Goal: Information Seeking & Learning: Check status

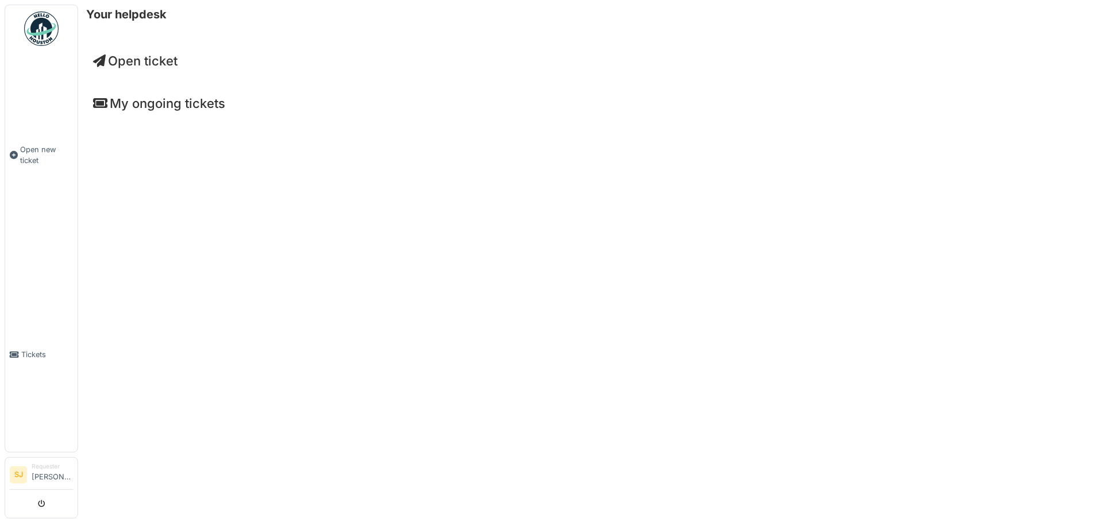
click at [160, 107] on h4 "My ongoing tickets" at bounding box center [590, 103] width 995 height 15
click at [37, 340] on link "Tickets" at bounding box center [41, 355] width 72 height 195
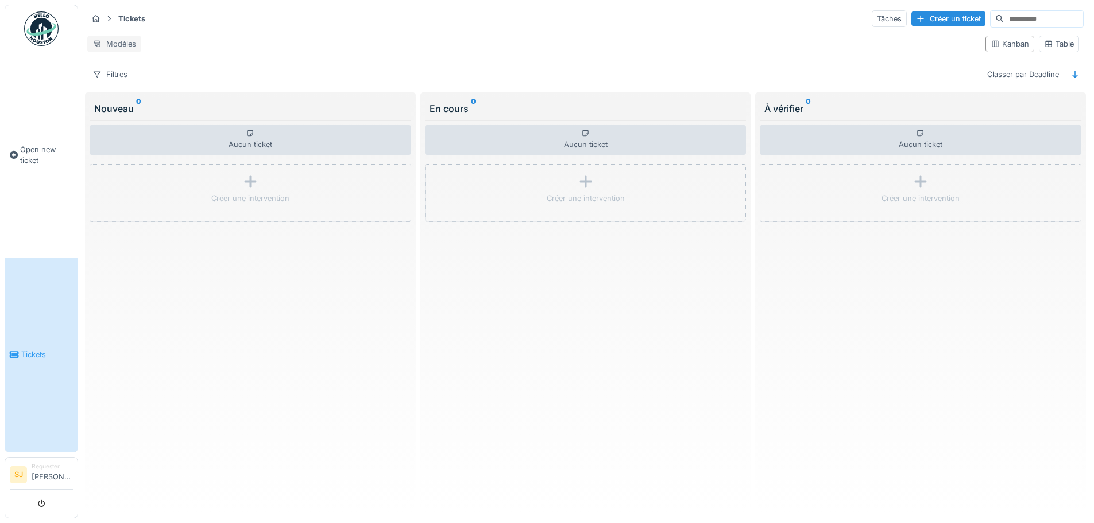
click at [107, 36] on div "Modèles" at bounding box center [114, 44] width 54 height 17
click at [113, 36] on div "Modèles" at bounding box center [114, 44] width 54 height 17
click at [119, 19] on strong "Tickets" at bounding box center [132, 18] width 36 height 11
click at [94, 17] on icon at bounding box center [95, 18] width 7 height 7
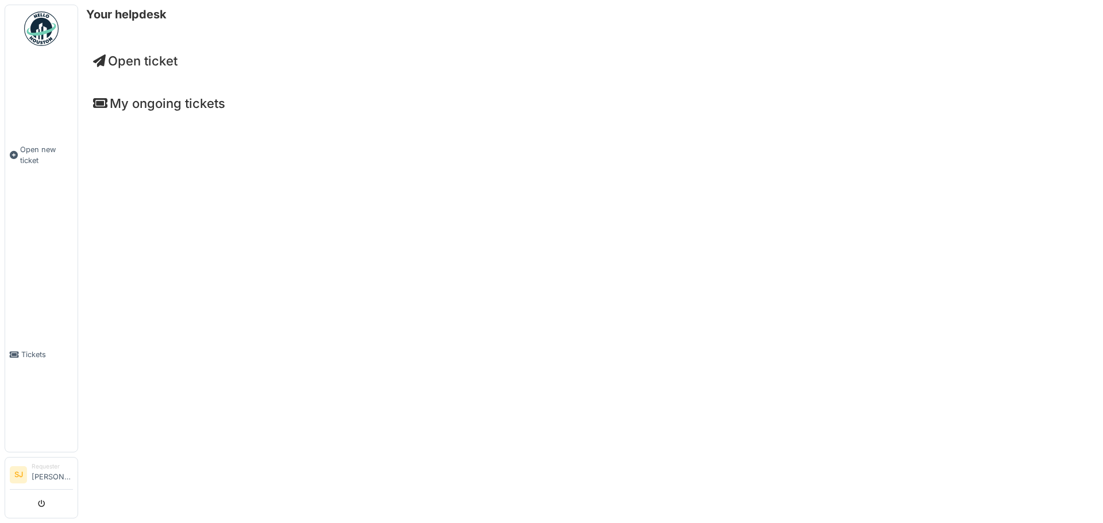
click at [97, 105] on icon at bounding box center [100, 103] width 14 height 13
click at [48, 475] on li "Requester Stéphane Jaspar" at bounding box center [52, 474] width 41 height 25
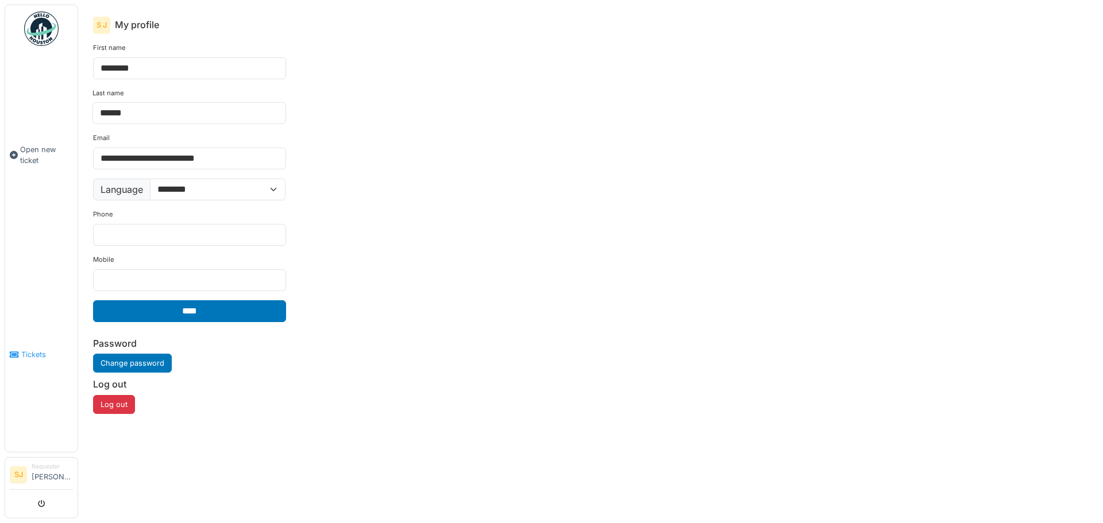
click at [18, 351] on icon at bounding box center [14, 355] width 9 height 8
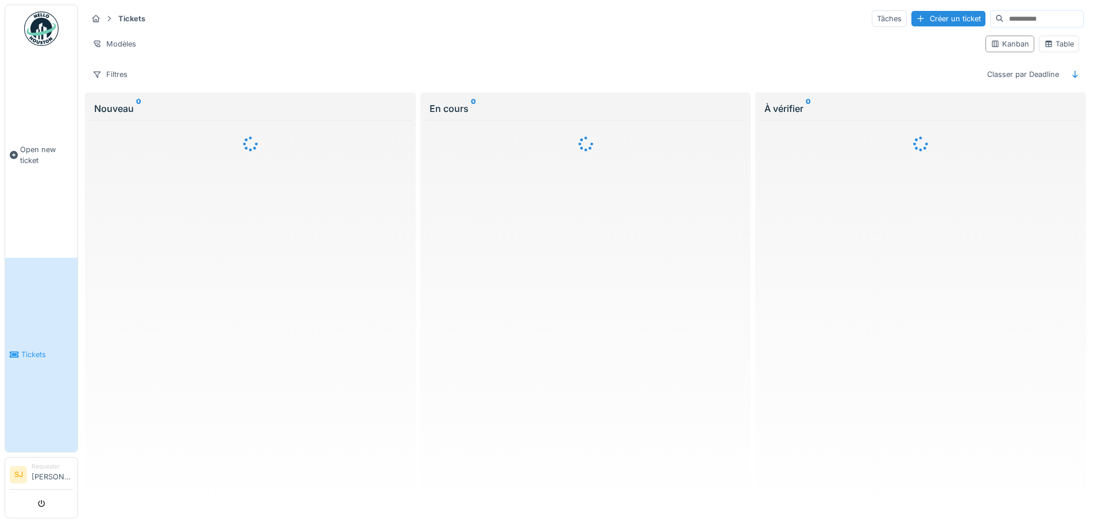
click at [32, 144] on span "Open new ticket" at bounding box center [46, 155] width 53 height 22
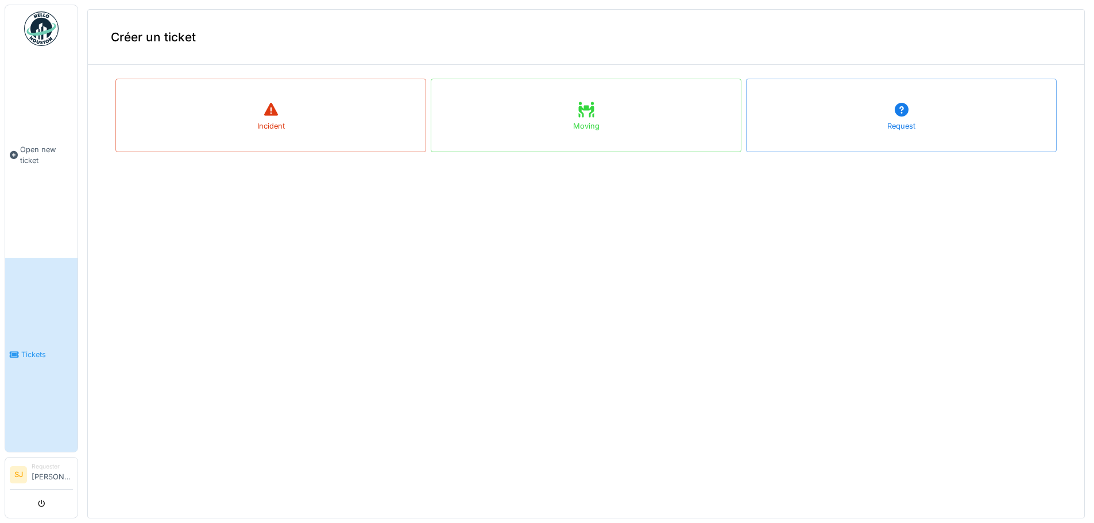
scroll to position [4, 0]
click at [41, 24] on img at bounding box center [41, 28] width 34 height 34
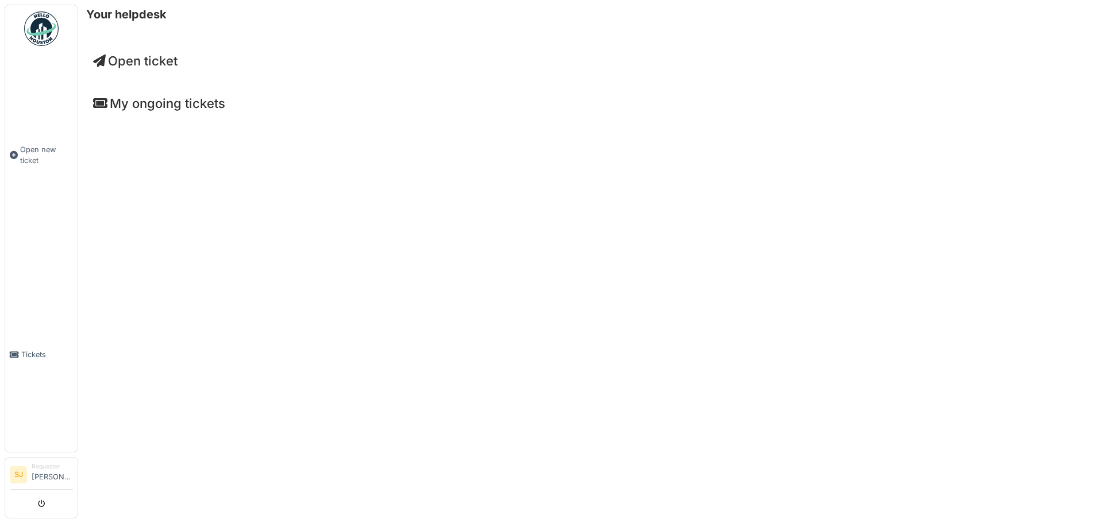
click at [123, 114] on div "My ongoing tickets" at bounding box center [590, 106] width 1013 height 38
click at [125, 105] on h4 "My ongoing tickets" at bounding box center [590, 103] width 995 height 15
click at [28, 368] on link "Tickets" at bounding box center [41, 355] width 72 height 195
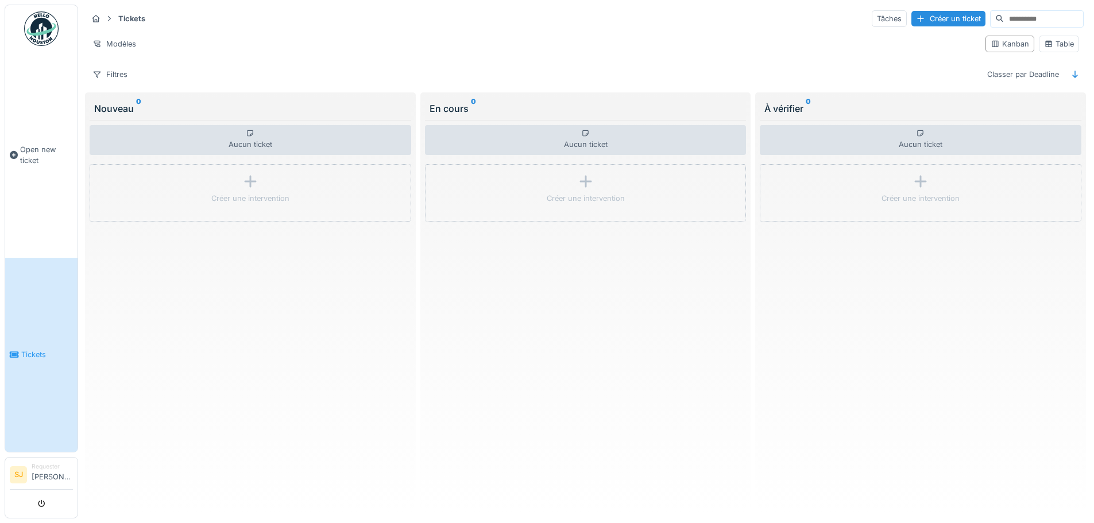
drag, startPoint x: 822, startPoint y: 76, endPoint x: 626, endPoint y: 62, distance: 195.8
click at [626, 62] on div "Tickets Tâches Créer un ticket Modèles Kanban Table Filtres Classer par Deadline" at bounding box center [586, 46] width 1006 height 83
drag, startPoint x: 843, startPoint y: 408, endPoint x: 597, endPoint y: 397, distance: 246.7
click at [597, 397] on div "Tickets Tâches Créer un ticket Modèles Kanban Table Filtres Classer par Deadlin…" at bounding box center [586, 261] width 1007 height 513
click at [872, 17] on div "Tâches" at bounding box center [889, 18] width 35 height 17
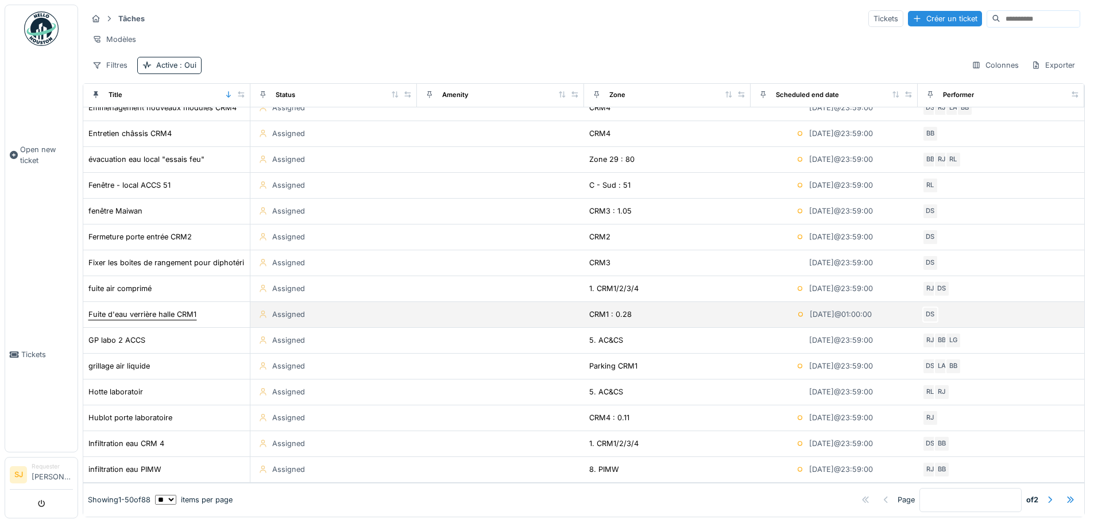
scroll to position [7, 0]
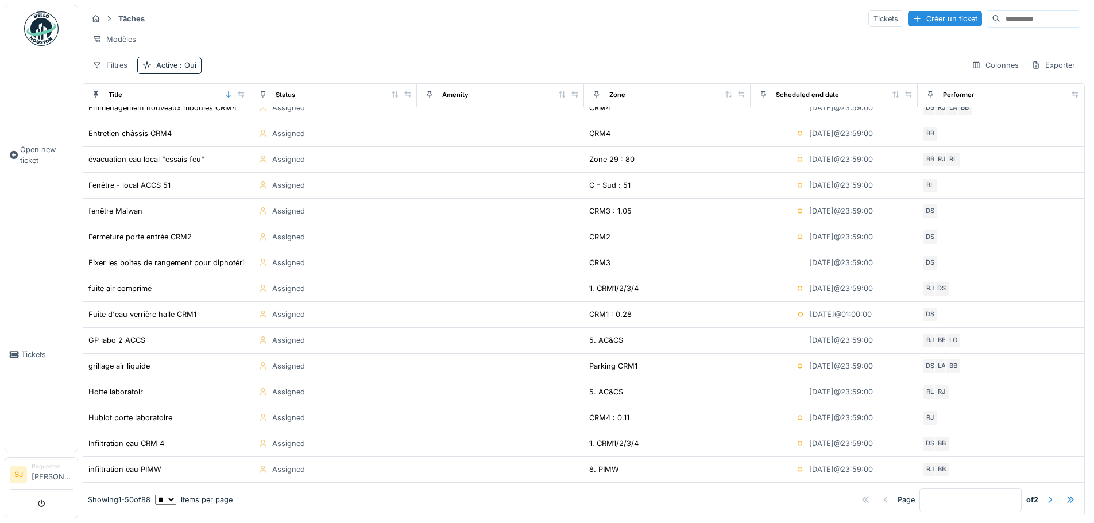
click at [1046, 495] on div at bounding box center [1050, 500] width 9 height 11
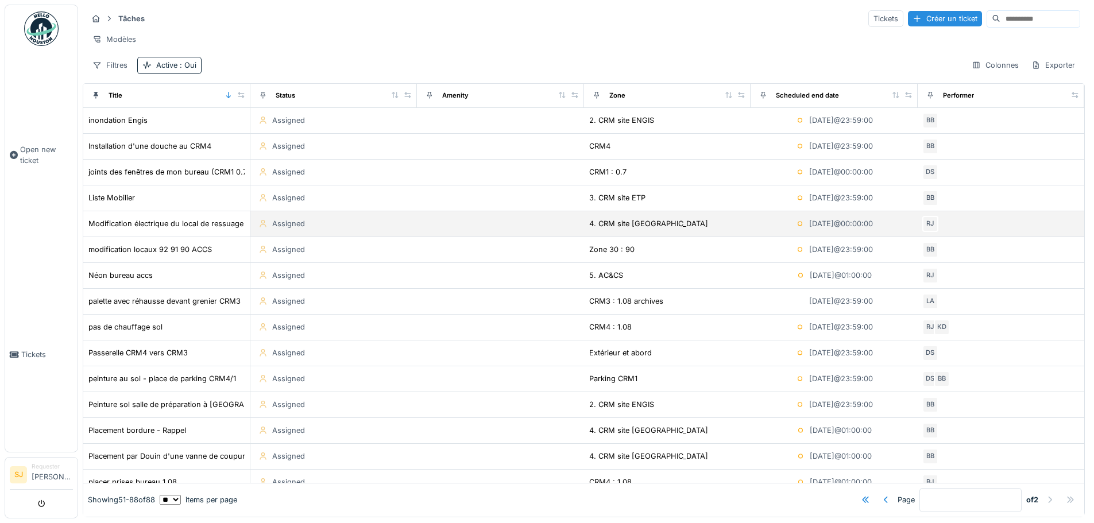
scroll to position [0, 0]
click at [149, 229] on div "Modification électrique du local de ressuage (Changement éclairage et déplaceme…" at bounding box center [284, 223] width 393 height 11
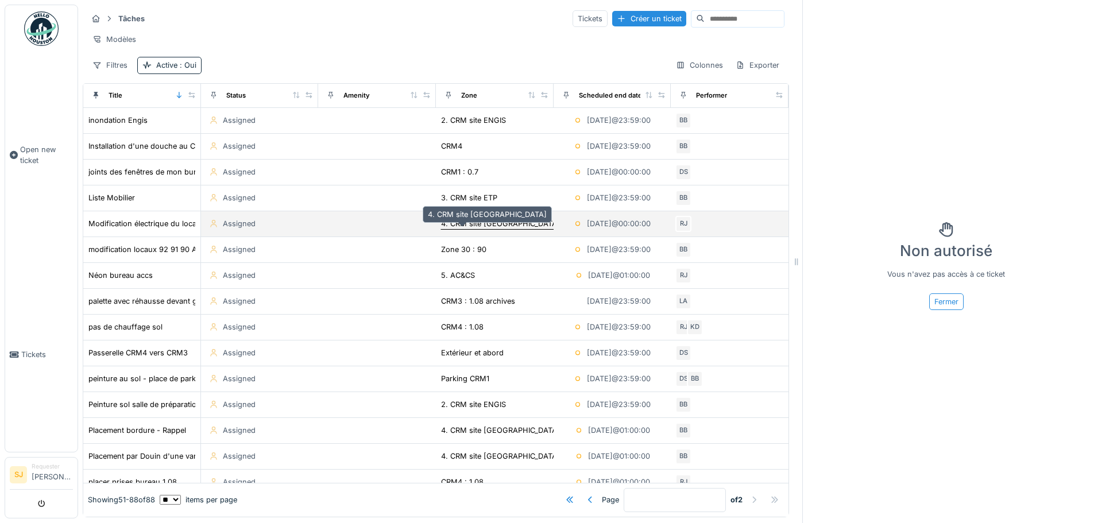
click at [455, 229] on div "4. CRM site CEWAC" at bounding box center [500, 223] width 119 height 11
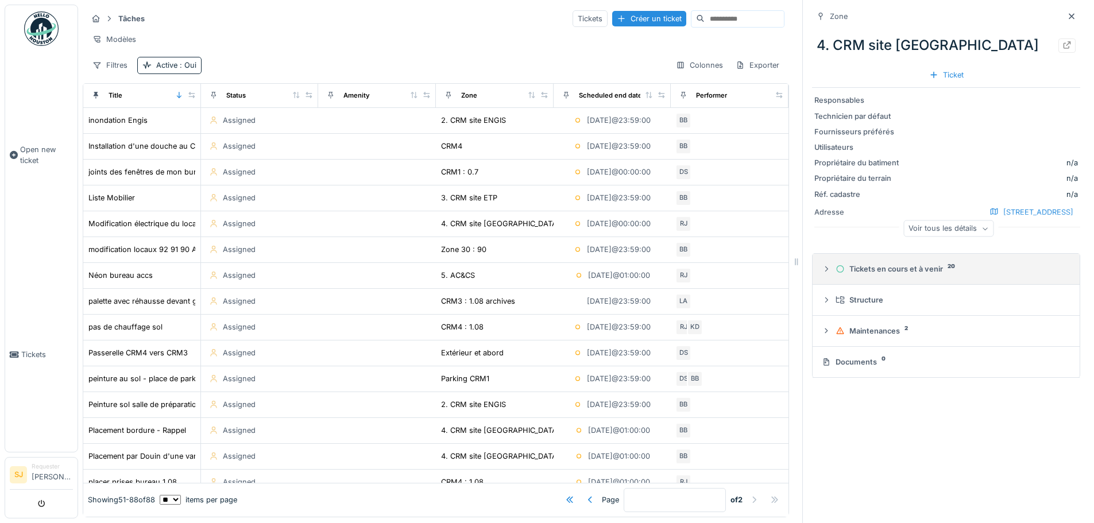
click at [822, 275] on div at bounding box center [826, 269] width 9 height 11
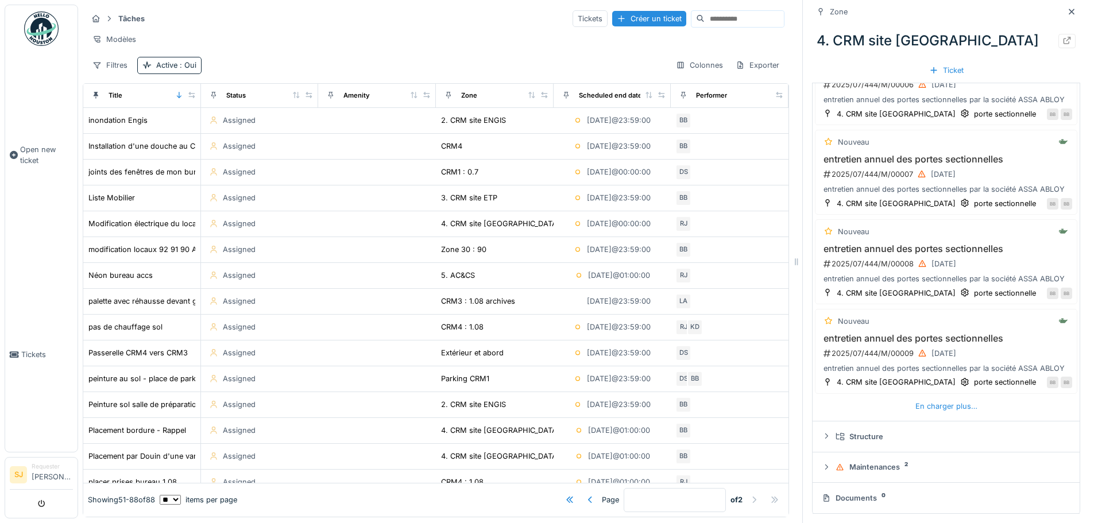
scroll to position [362, 0]
click at [822, 465] on icon at bounding box center [826, 467] width 9 height 7
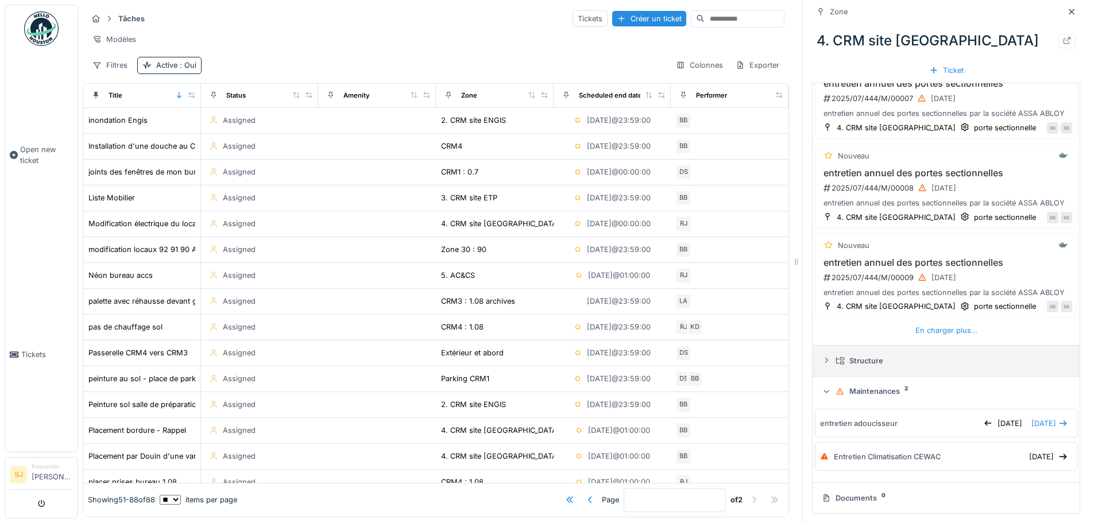
scroll to position [9, 0]
click at [940, 323] on div "En charger plus…" at bounding box center [946, 331] width 71 height 16
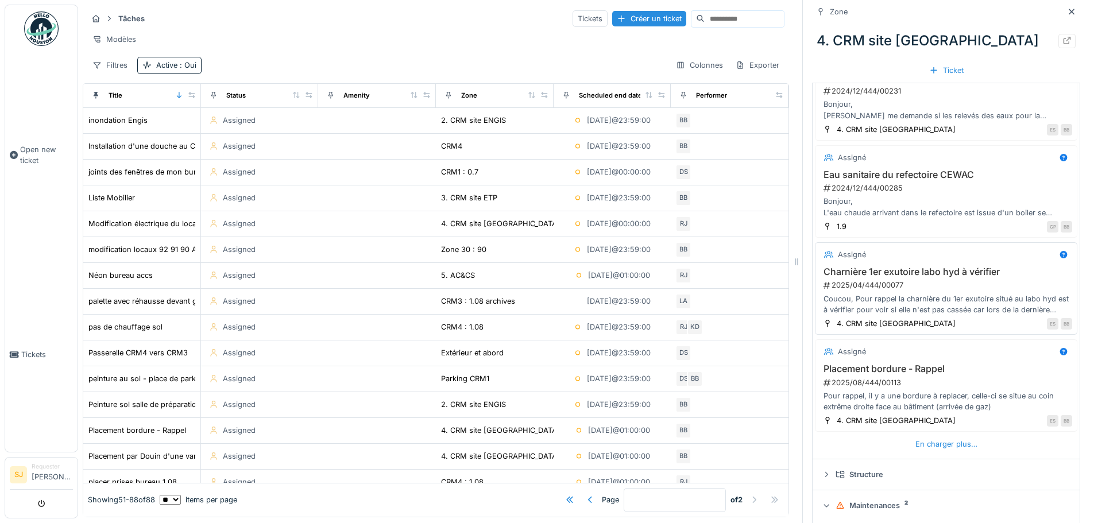
scroll to position [840, 0]
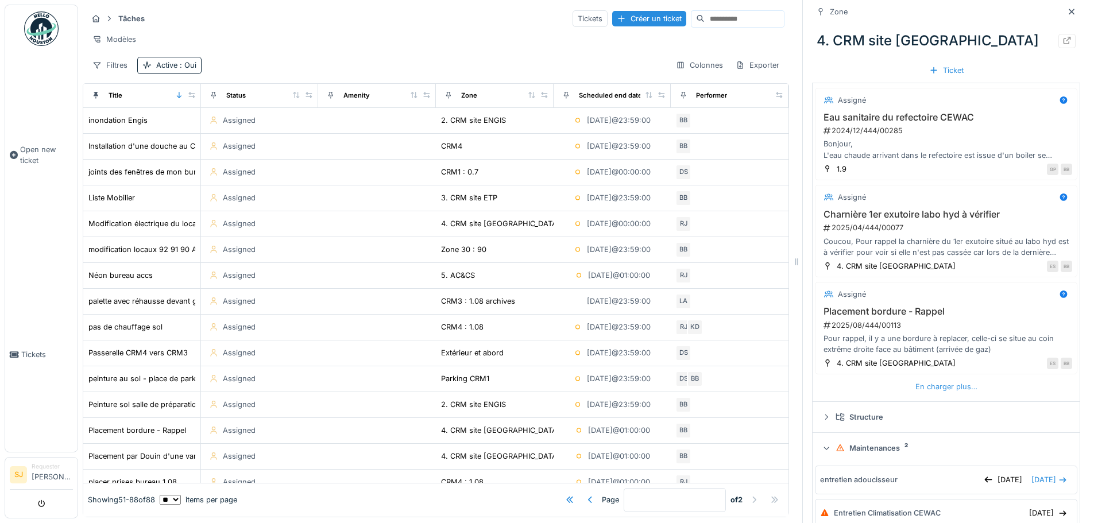
click at [929, 395] on div "En charger plus…" at bounding box center [946, 387] width 71 height 16
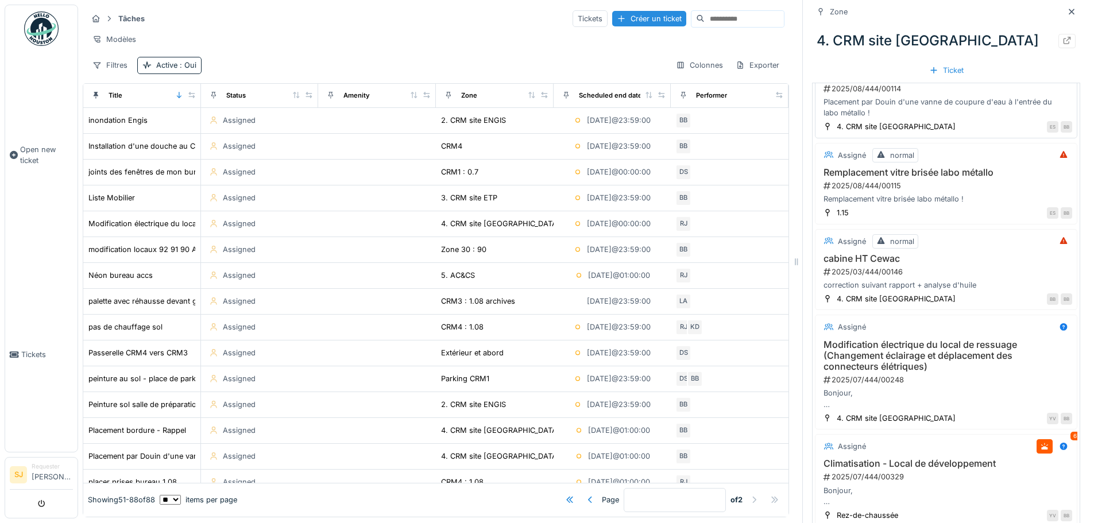
scroll to position [1242, 0]
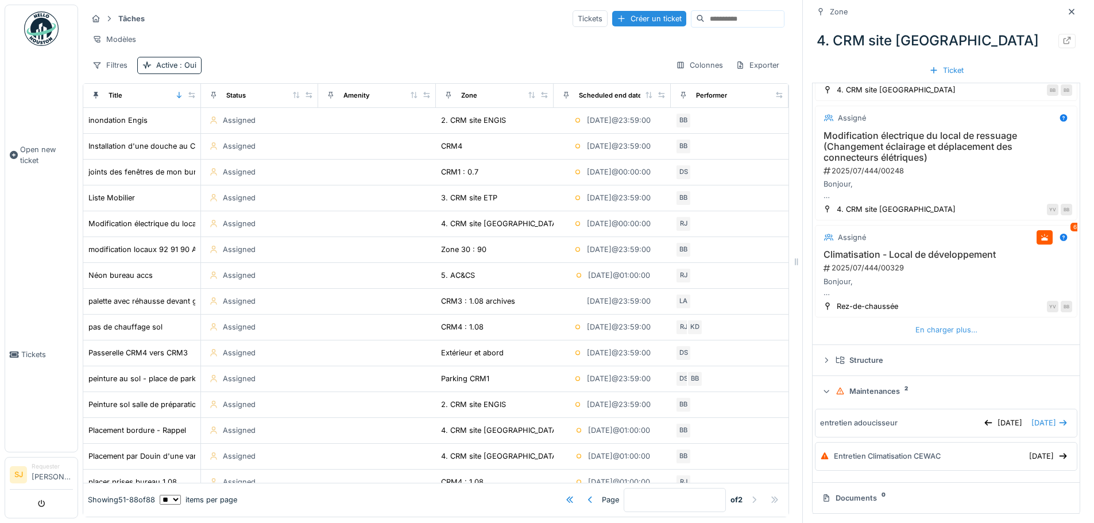
click at [919, 322] on div "En charger plus…" at bounding box center [946, 330] width 71 height 16
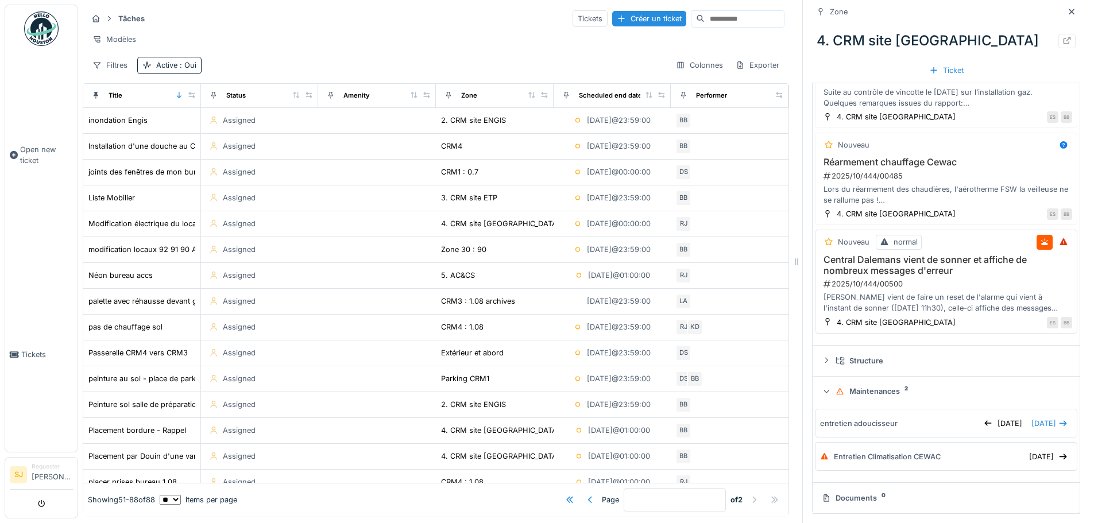
scroll to position [1892, 0]
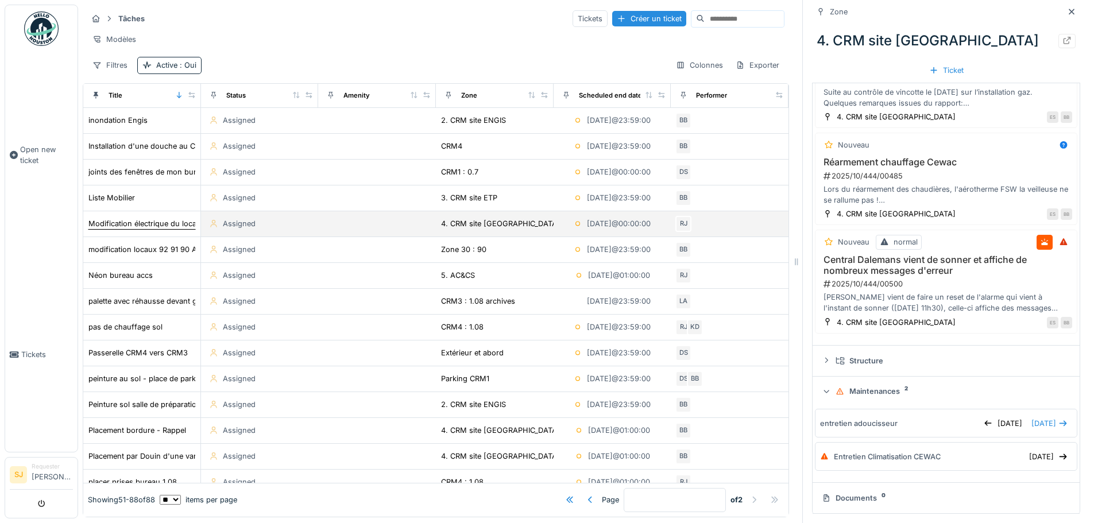
click at [115, 226] on div "Modification électrique du local de ressuage (Changement éclairage et déplaceme…" at bounding box center [284, 223] width 393 height 11
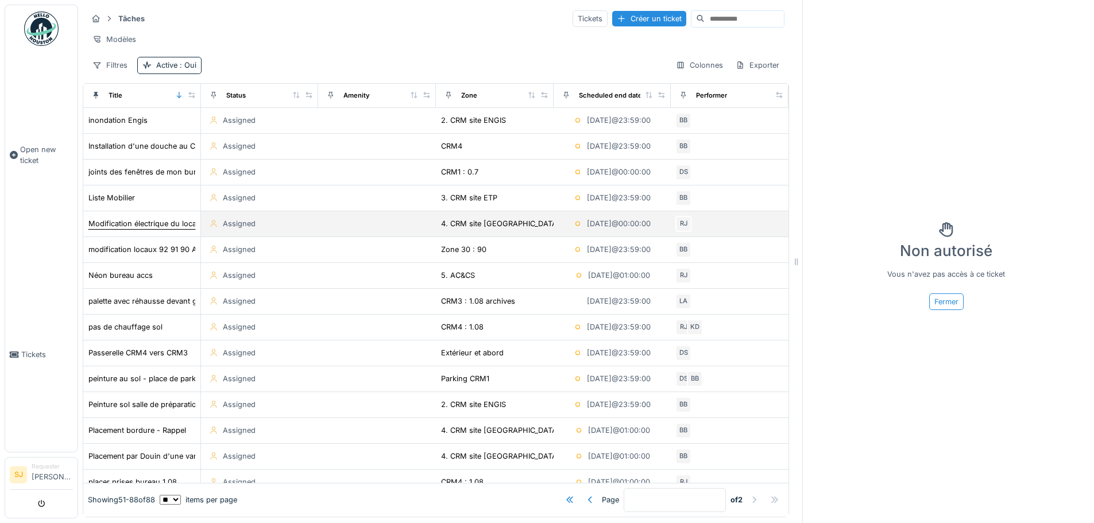
click at [132, 229] on div "Modification électrique du local de ressuage (Changement éclairage et déplaceme…" at bounding box center [284, 223] width 393 height 11
drag, startPoint x: 144, startPoint y: 232, endPoint x: 125, endPoint y: 232, distance: 18.4
click at [125, 229] on div "Modification électrique du local de ressuage (Changement éclairage et déplaceme…" at bounding box center [284, 223] width 393 height 11
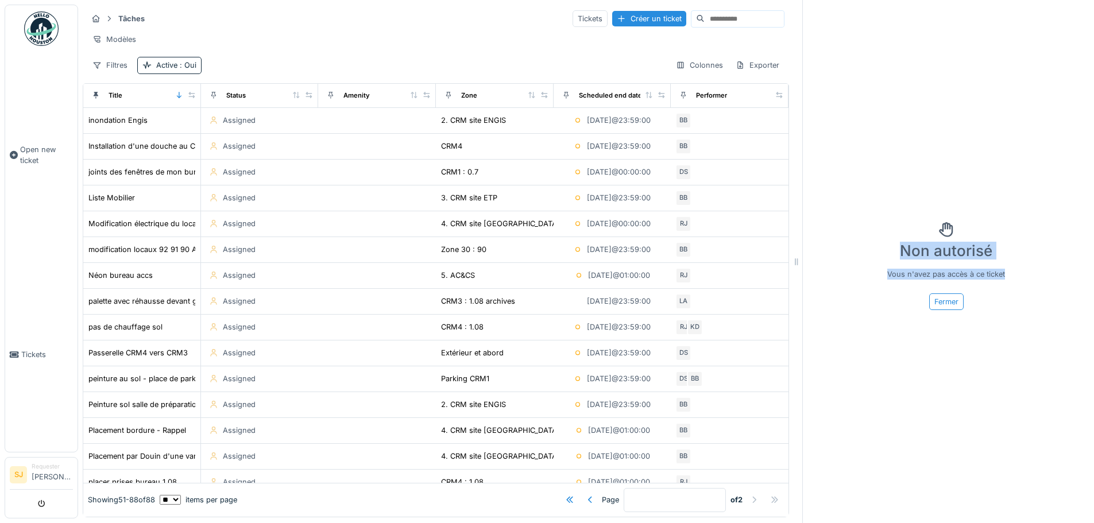
drag, startPoint x: 855, startPoint y: 282, endPoint x: 1062, endPoint y: 250, distance: 209.9
click at [1062, 250] on div "Non autorisé Vous n'avez pas accès à ce ticket Fermer" at bounding box center [946, 266] width 268 height 523
click at [931, 156] on div "Non autorisé Vous n'avez pas accès à ce ticket Fermer" at bounding box center [946, 266] width 268 height 523
click at [117, 40] on div "Modèles" at bounding box center [114, 39] width 54 height 17
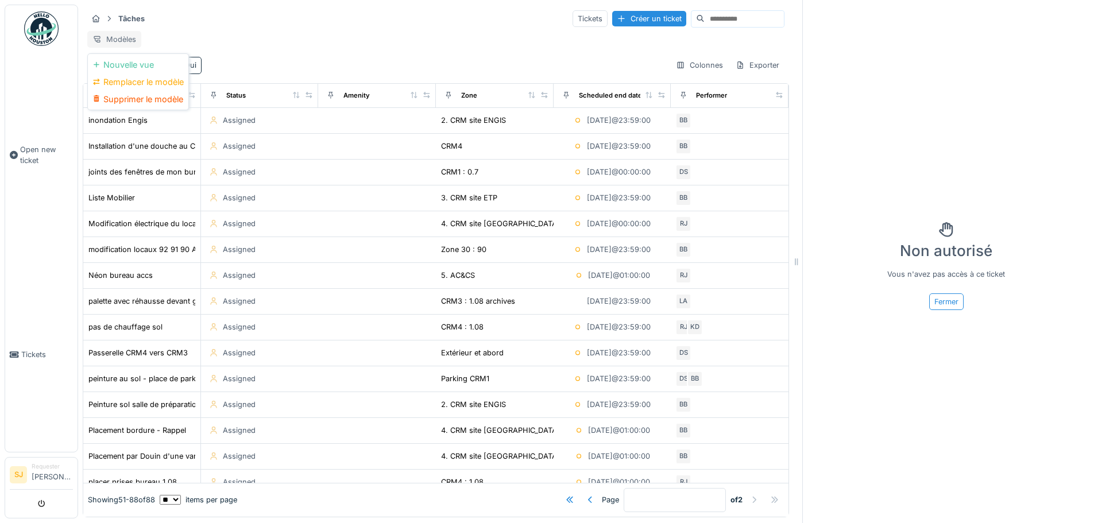
click at [117, 40] on div "Modèles" at bounding box center [114, 39] width 54 height 17
click at [565, 495] on div at bounding box center [569, 500] width 9 height 11
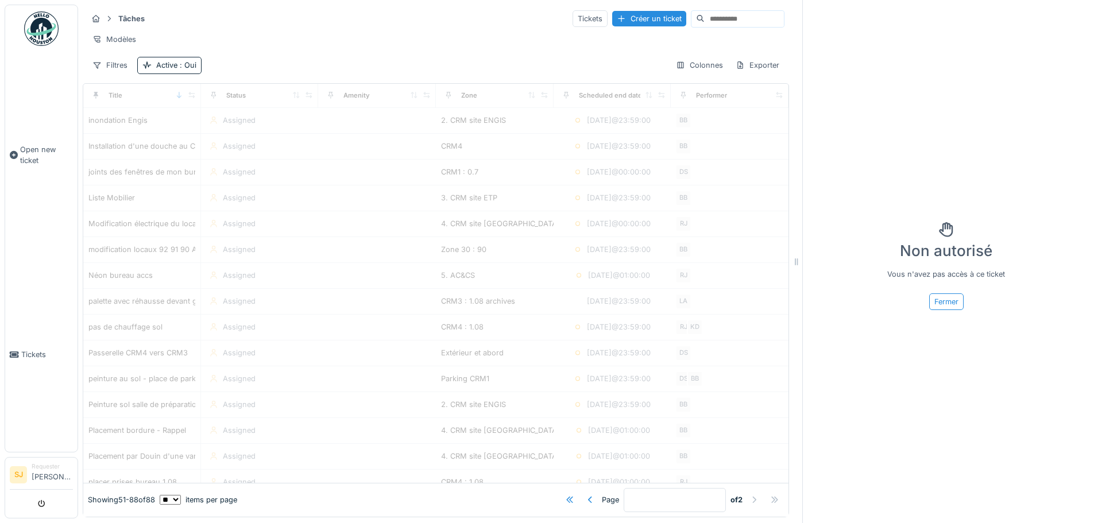
type input "*"
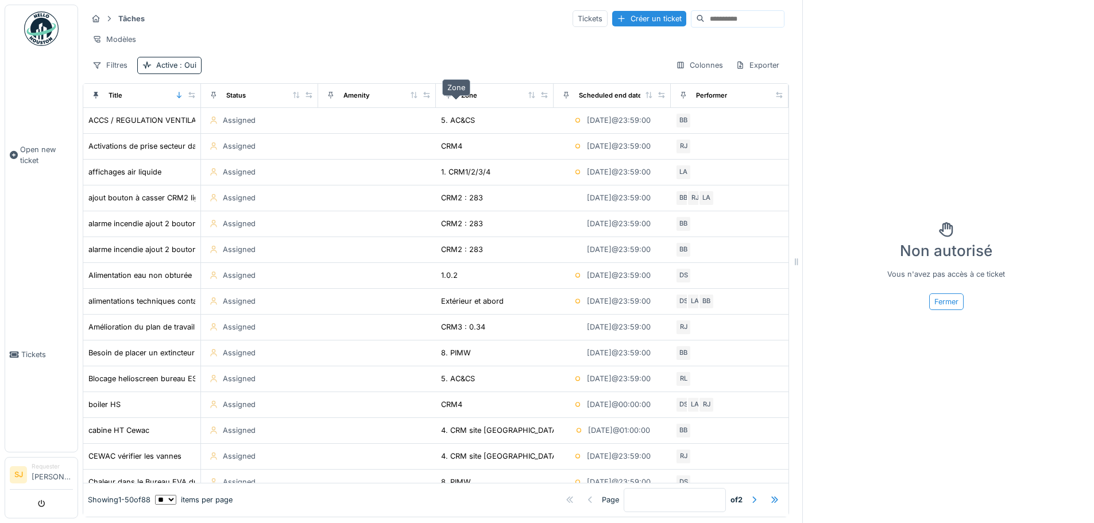
click at [461, 101] on div "Zone" at bounding box center [469, 96] width 16 height 10
click at [528, 98] on icon at bounding box center [532, 95] width 8 height 6
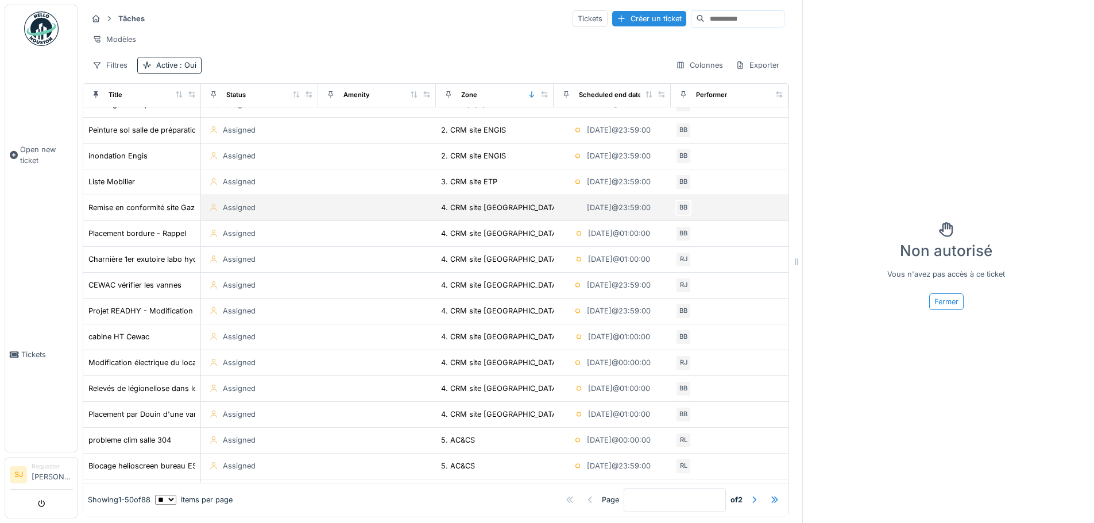
scroll to position [230, 0]
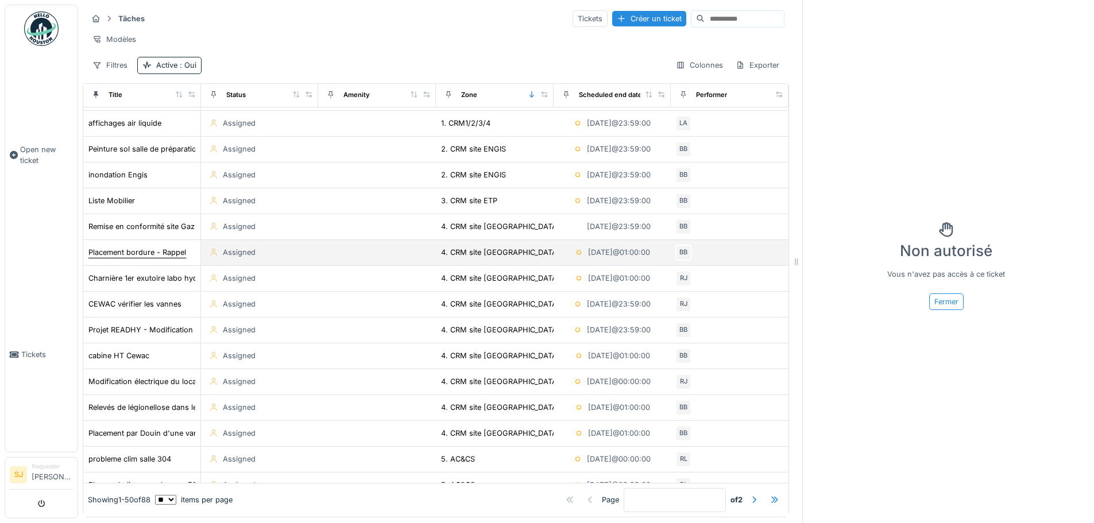
click at [123, 258] on div "Placement bordure - Rappel" at bounding box center [137, 252] width 98 height 11
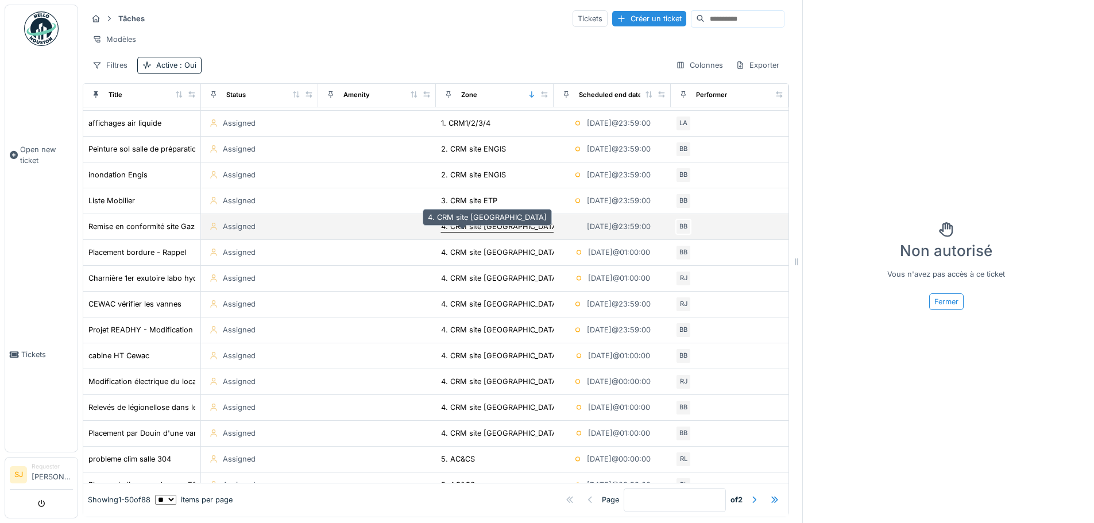
click at [449, 232] on div "4. CRM site CEWAC" at bounding box center [500, 226] width 119 height 11
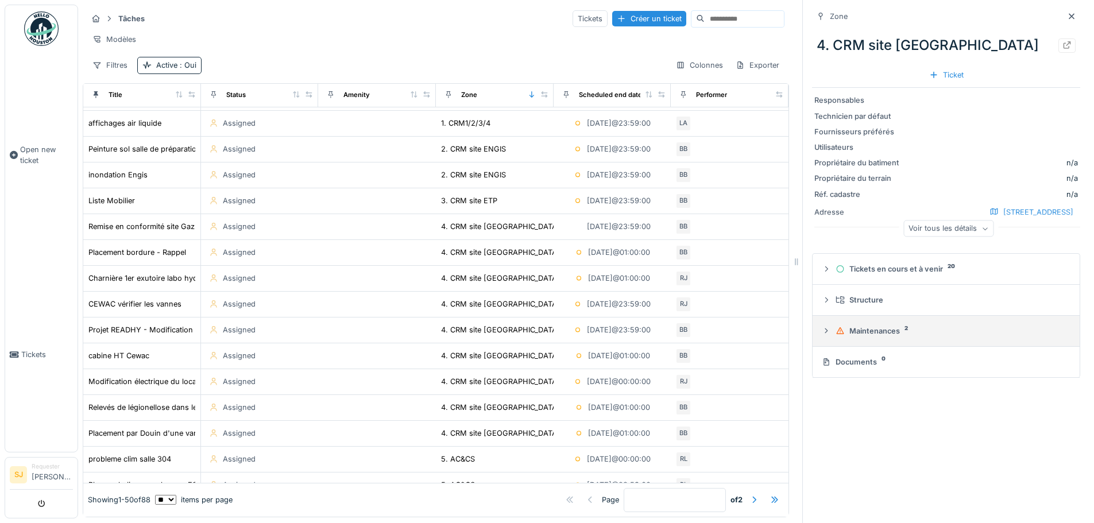
click at [822, 337] on div at bounding box center [826, 331] width 9 height 11
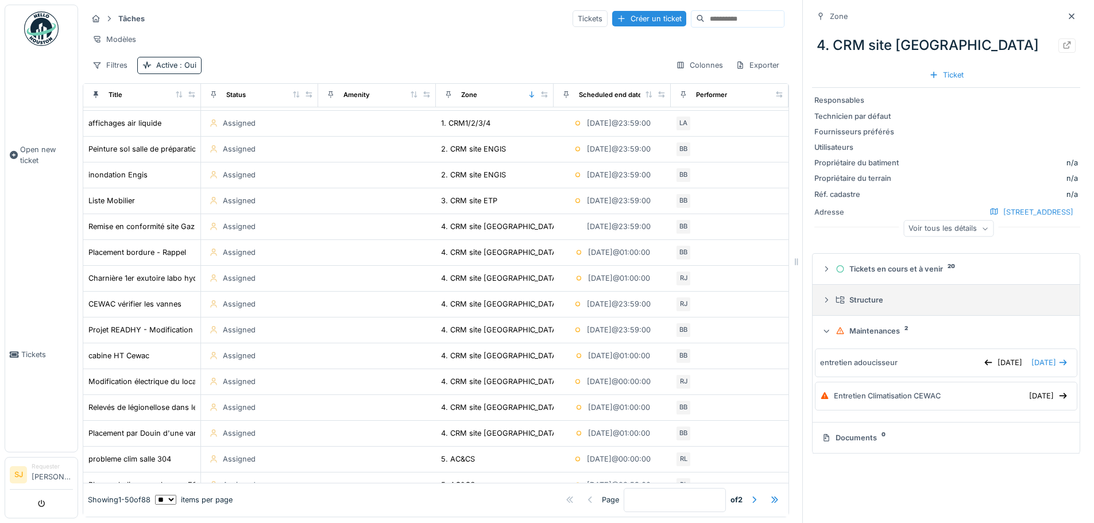
click at [822, 302] on icon at bounding box center [826, 299] width 9 height 7
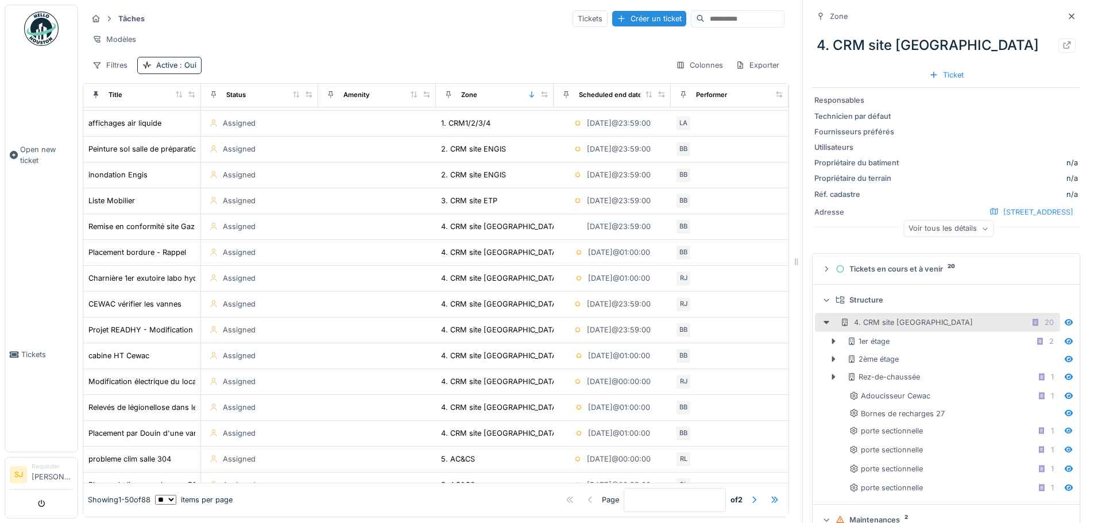
click at [824, 302] on icon at bounding box center [826, 300] width 5 height 3
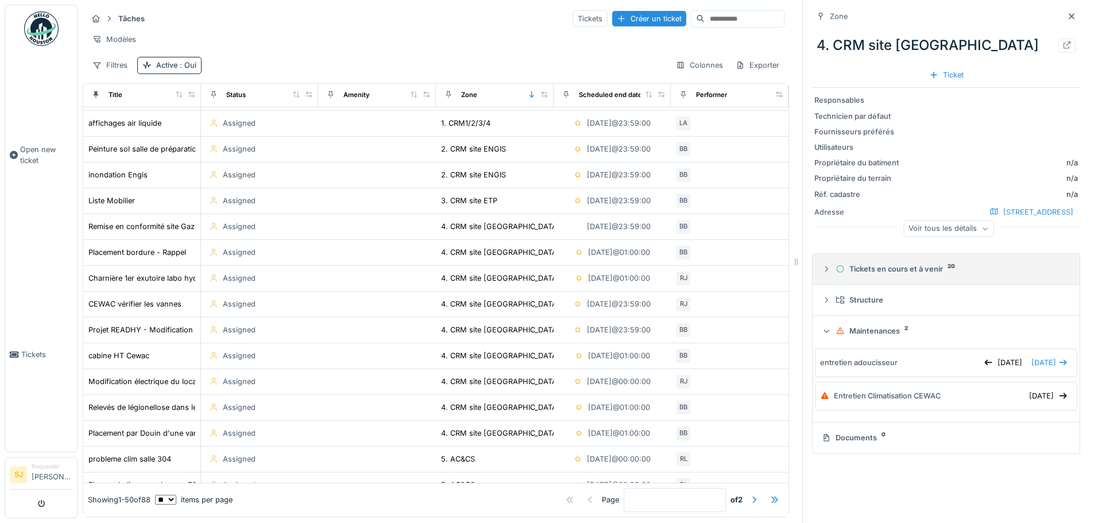
click at [822, 273] on icon at bounding box center [826, 268] width 9 height 7
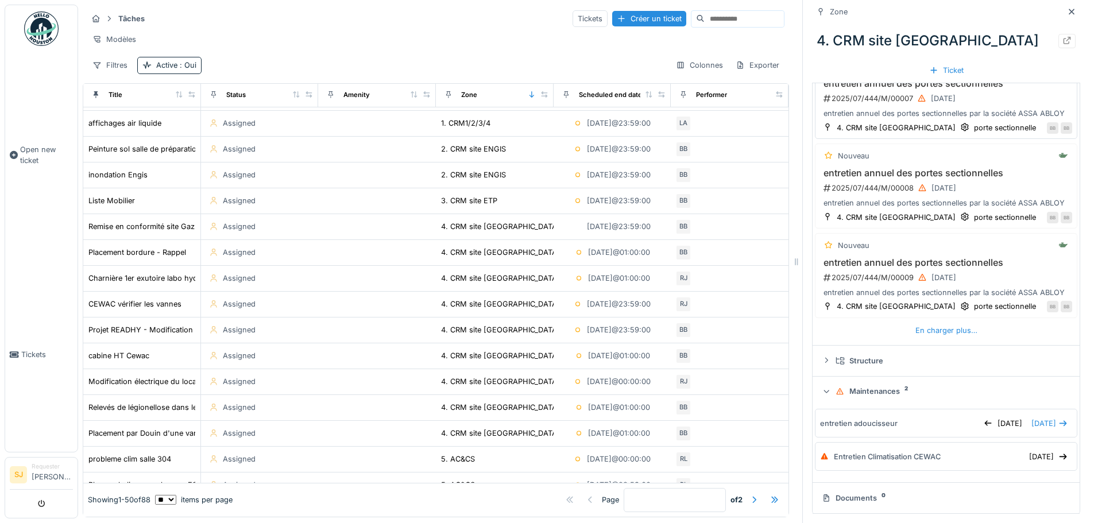
scroll to position [402, 0]
click at [923, 338] on div "En charger plus…" at bounding box center [946, 331] width 71 height 16
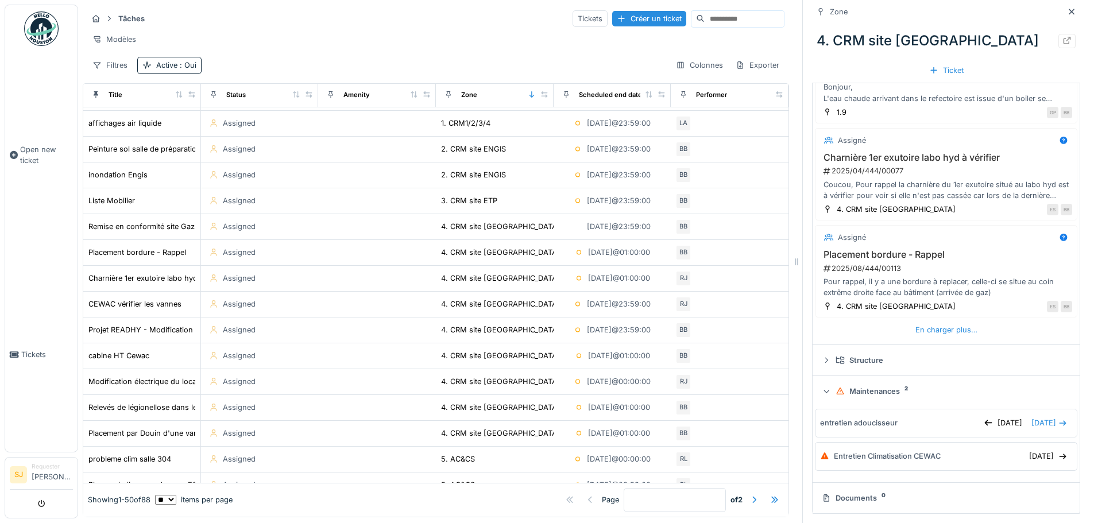
scroll to position [919, 0]
click at [926, 337] on div "En charger plus…" at bounding box center [946, 330] width 71 height 16
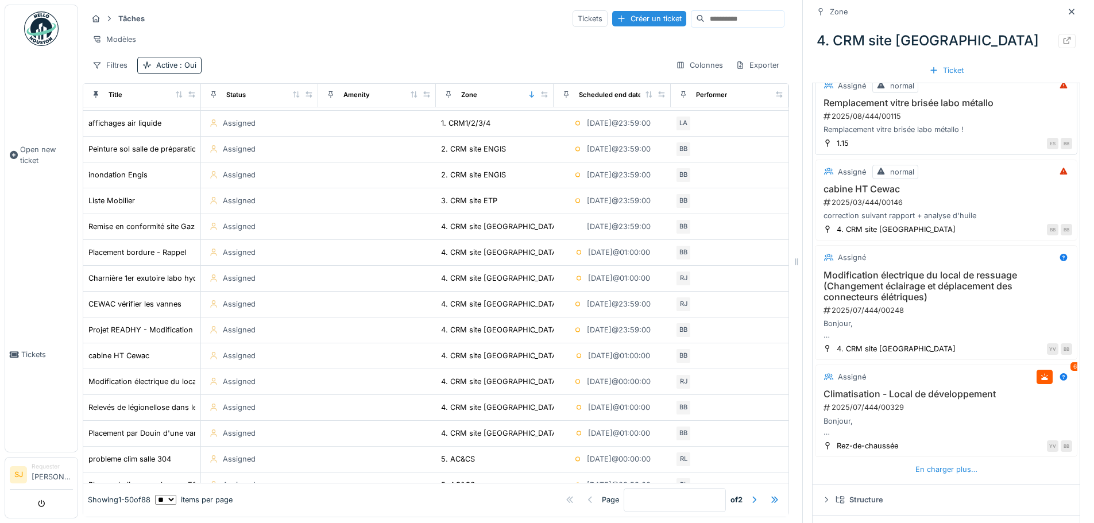
scroll to position [1264, 0]
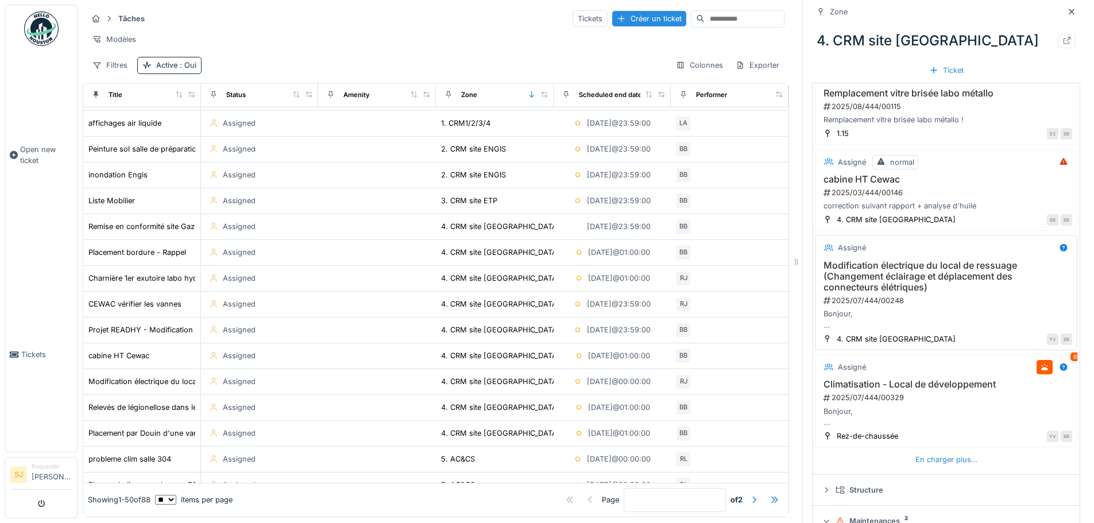
click at [939, 294] on h3 "Modification électrique du local de ressuage (Changement éclairage et déplaceme…" at bounding box center [946, 276] width 252 height 33
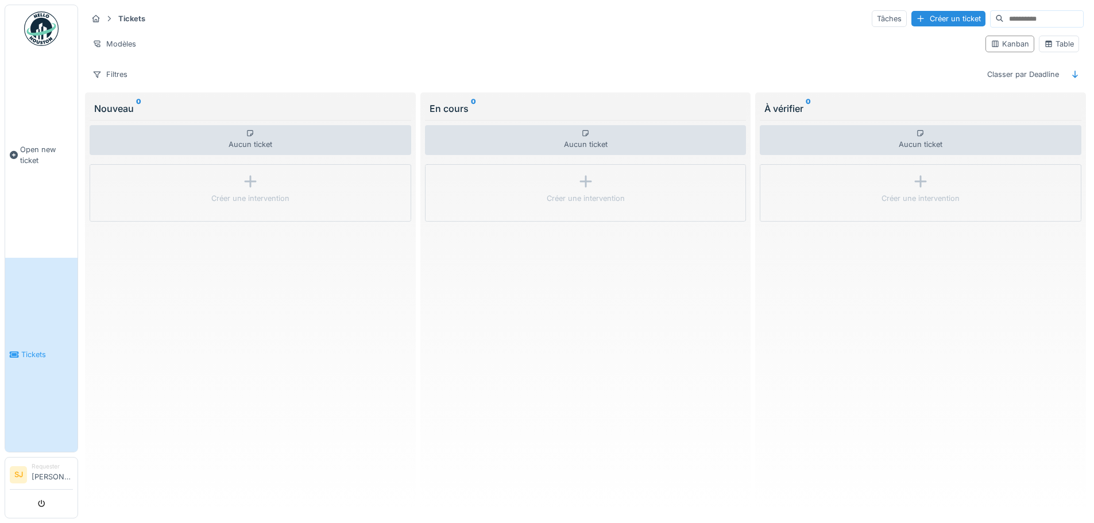
click at [46, 25] on img at bounding box center [41, 28] width 34 height 34
